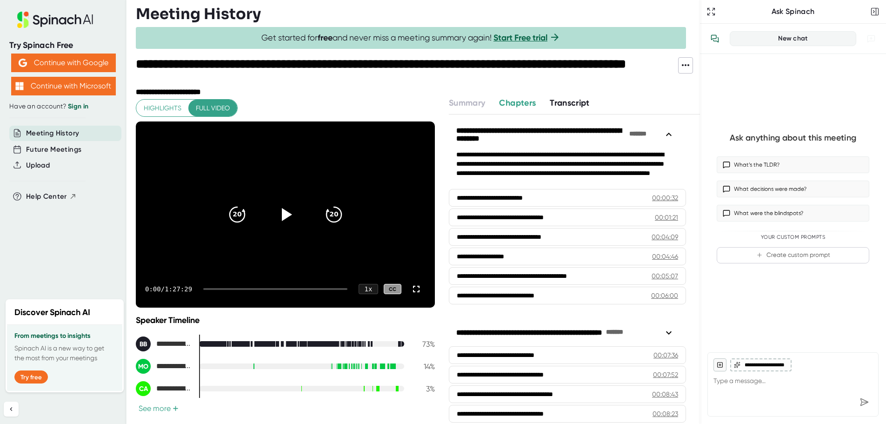
click at [559, 101] on span "Transcript" at bounding box center [570, 103] width 40 height 10
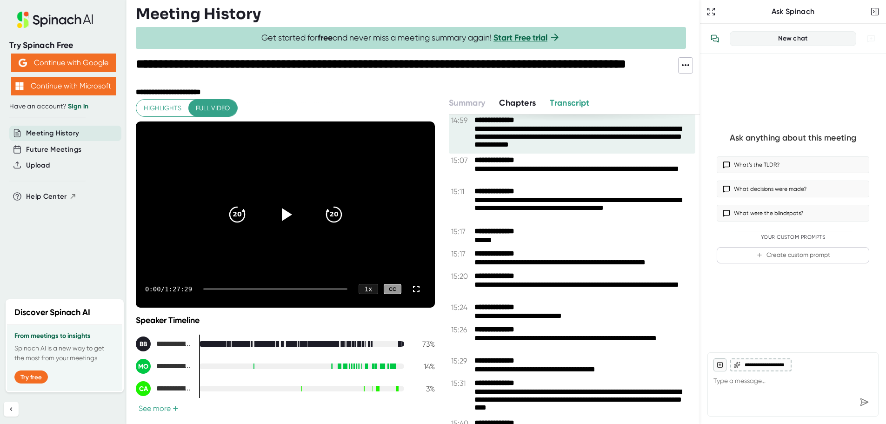
scroll to position [5673, 0]
